Goal: Transaction & Acquisition: Purchase product/service

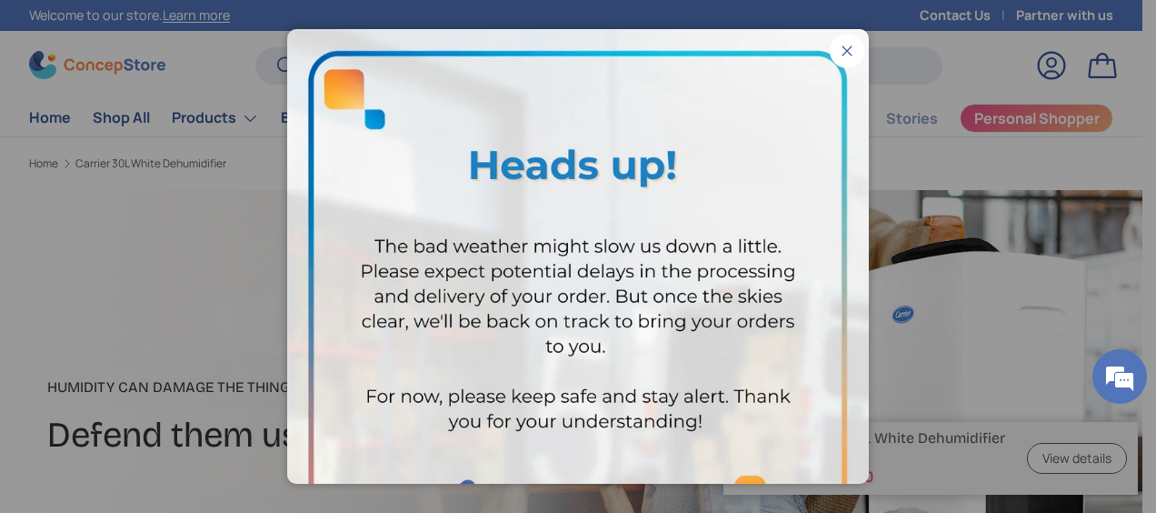
click at [830, 50] on button "Close" at bounding box center [847, 51] width 35 height 35
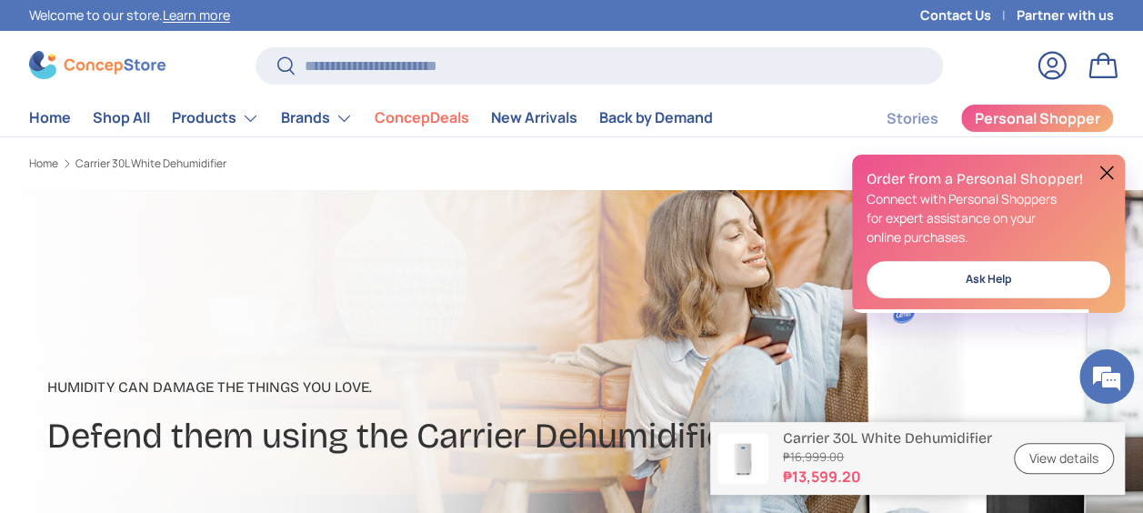
click at [1103, 165] on button at bounding box center [1106, 173] width 22 height 22
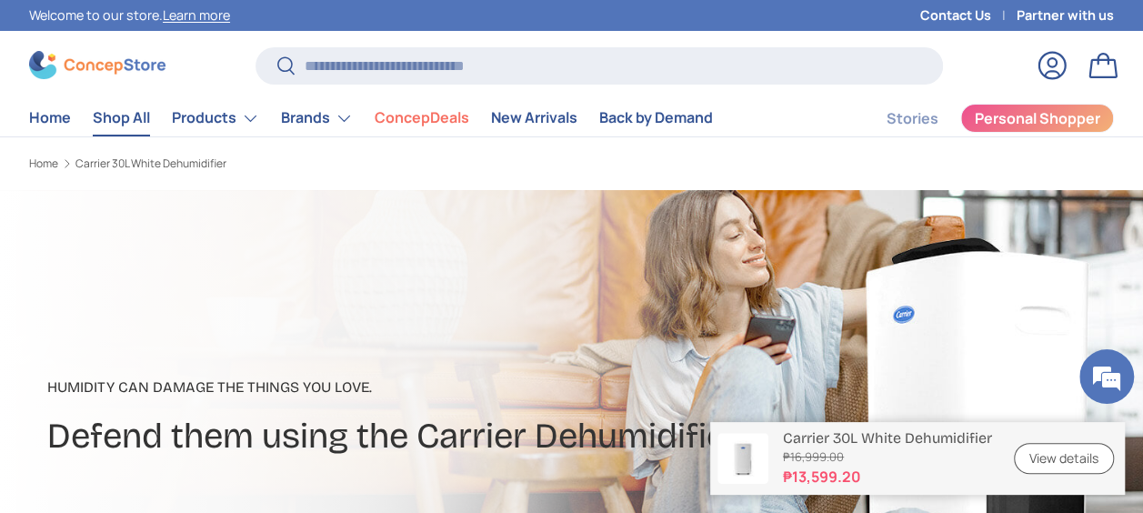
click at [135, 117] on link "Shop All" at bounding box center [121, 117] width 57 height 35
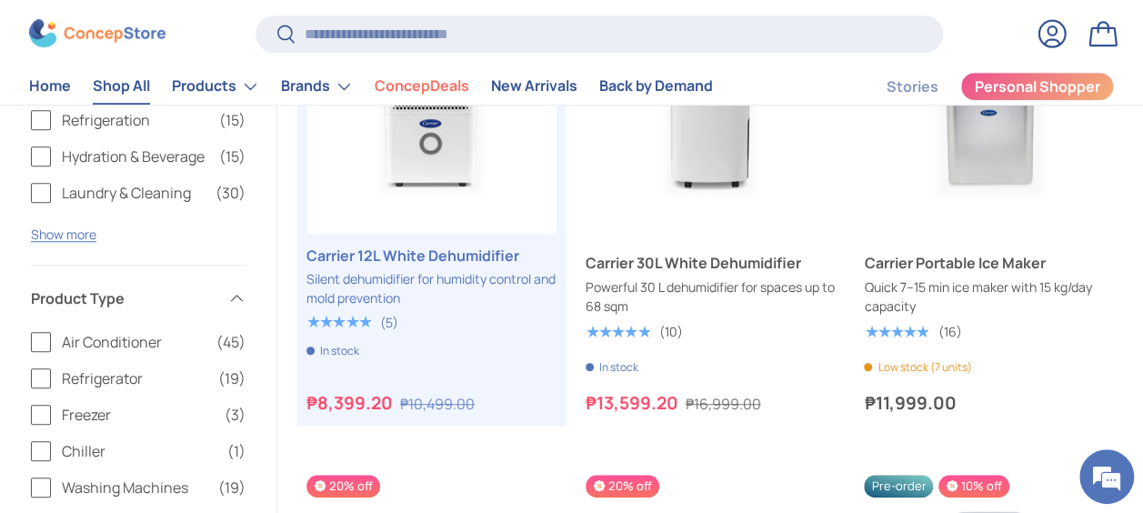
scroll to position [364, 0]
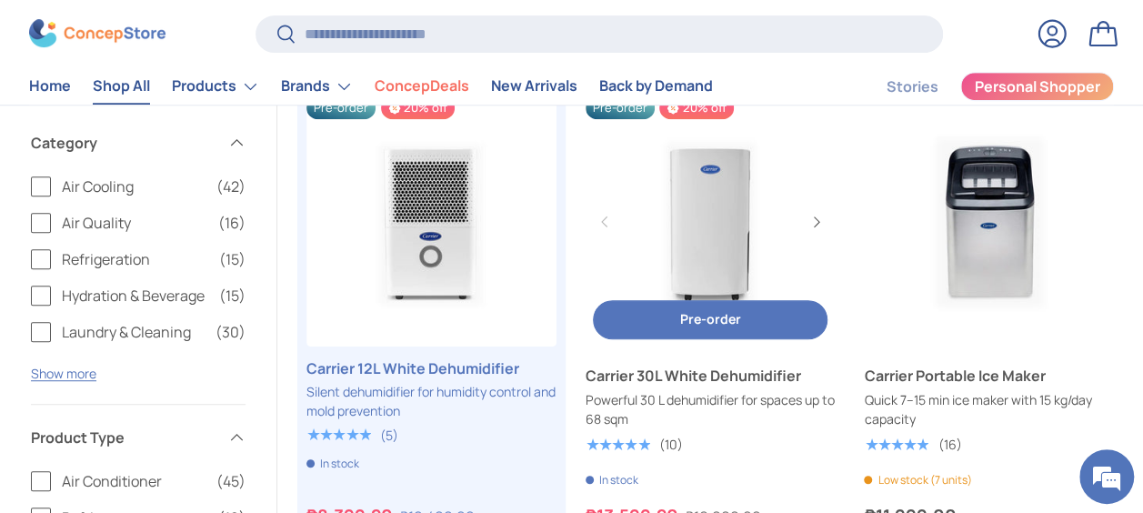
click at [680, 371] on link "Carrier 30L White Dehumidifier" at bounding box center [710, 375] width 250 height 22
